Goal: Communication & Community: Connect with others

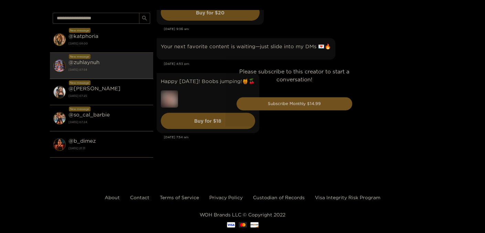
scroll to position [9, 0]
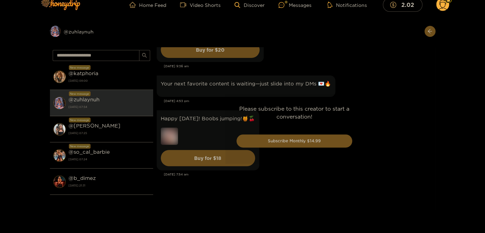
click at [468, 124] on div "Preview @ zuhlaynuh New message @ katphoria 26 September 2025 08:00 New message…" at bounding box center [242, 114] width 485 height 191
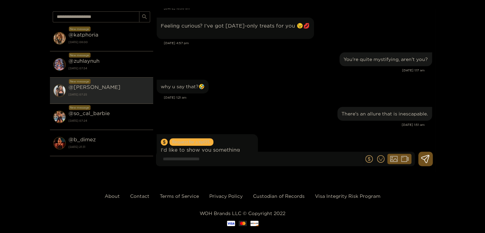
scroll to position [29617, 0]
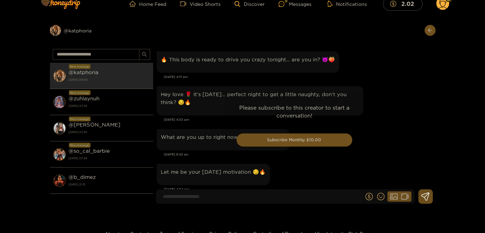
scroll to position [2102, 0]
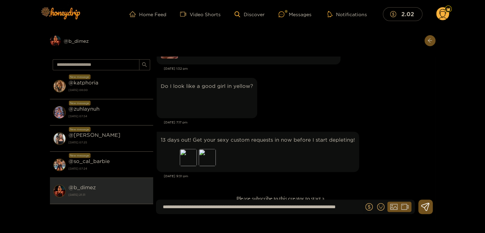
scroll to position [6766, 0]
